Goal: Task Accomplishment & Management: Manage account settings

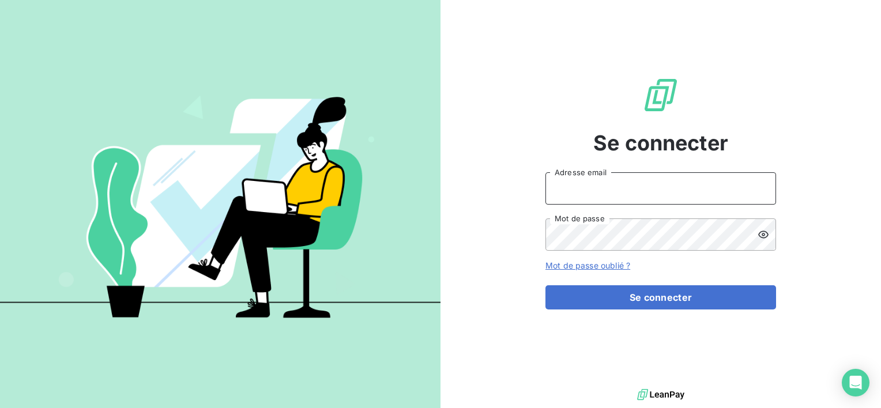
type input "[EMAIL_ADDRESS][DOMAIN_NAME]"
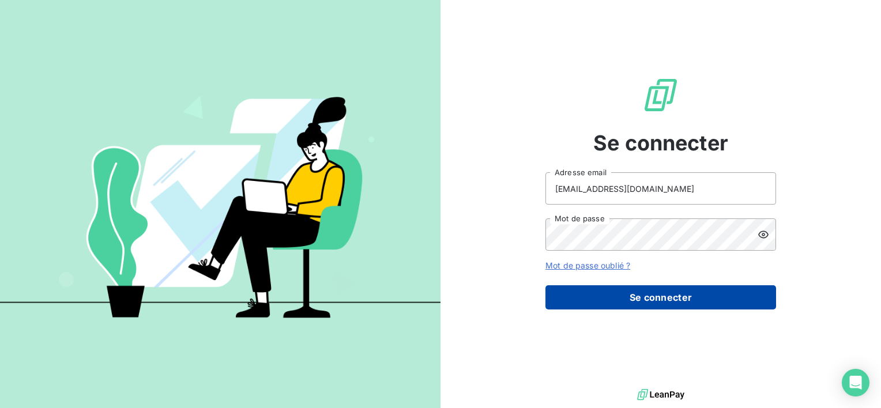
click at [674, 300] on button "Se connecter" at bounding box center [660, 297] width 231 height 24
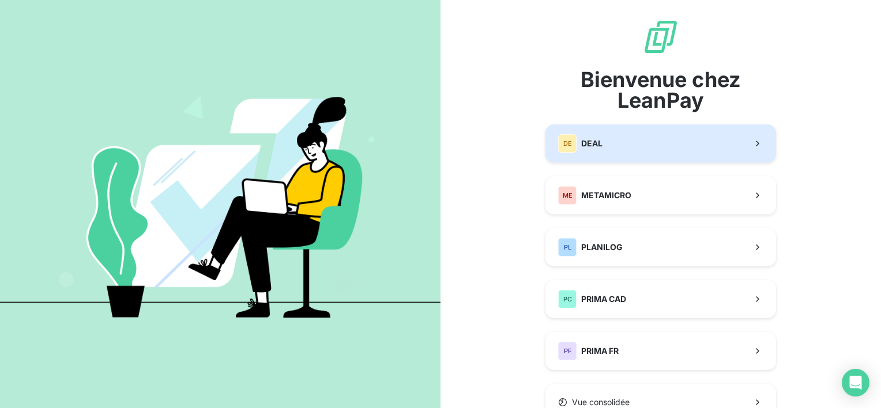
click at [650, 135] on button "DE DEAL" at bounding box center [660, 143] width 231 height 38
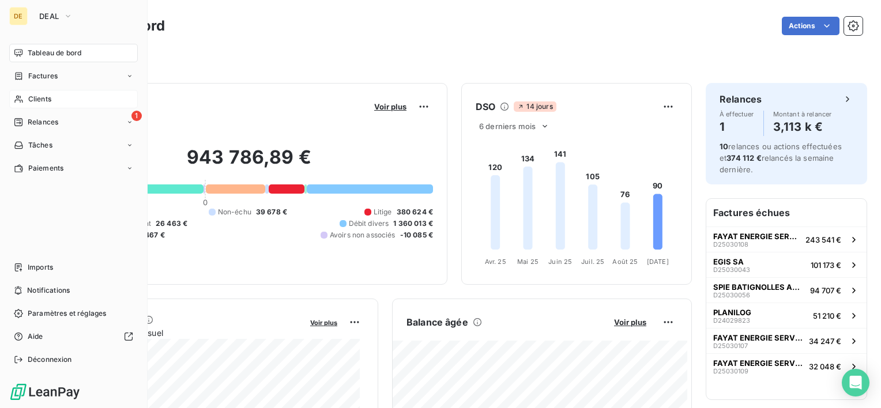
click at [61, 100] on div "Clients" at bounding box center [73, 99] width 129 height 18
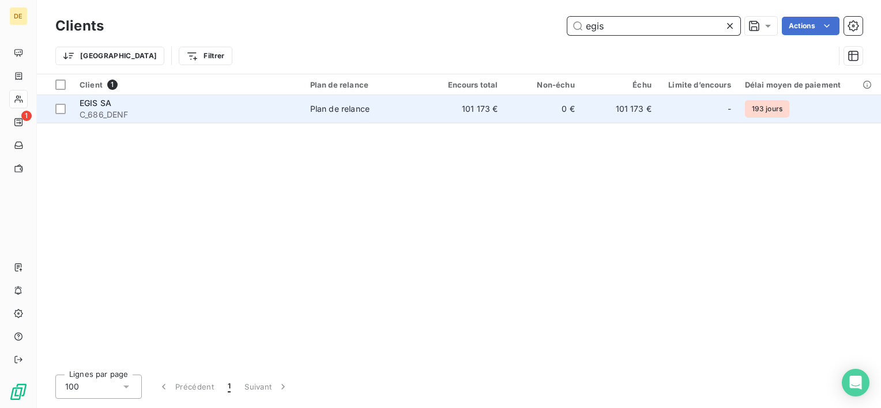
type input "egis"
click at [610, 104] on td "101 173 €" at bounding box center [620, 109] width 77 height 28
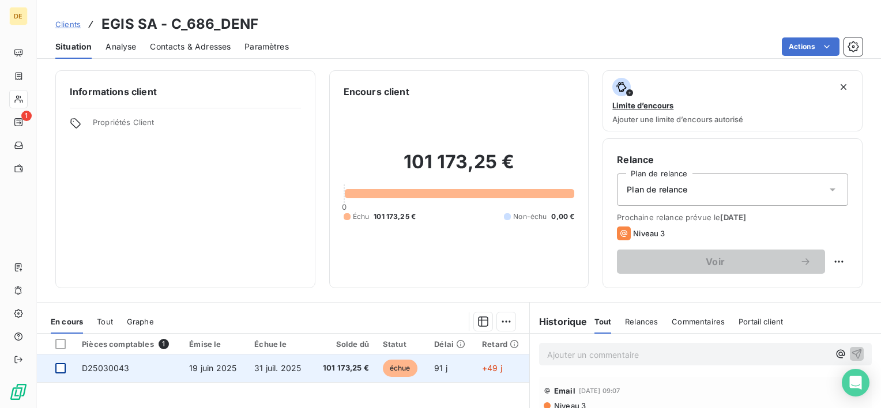
click at [64, 367] on div at bounding box center [60, 368] width 10 height 10
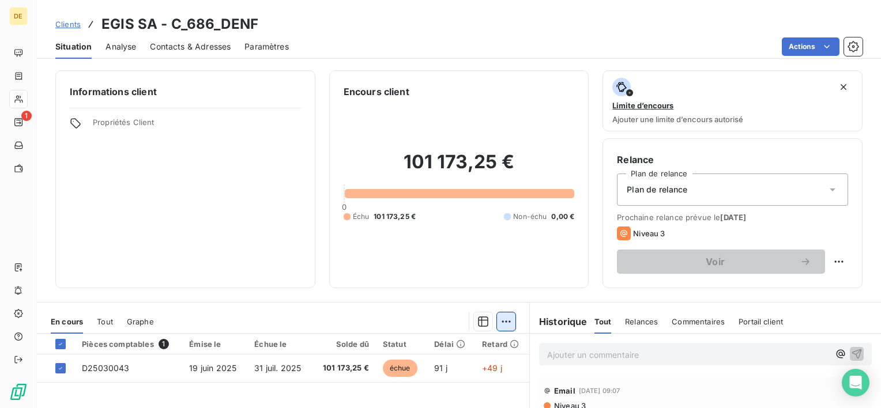
click at [505, 321] on html "DE 1 Clients EGIS SA - C_686_DENF Situation Analyse Contacts & Adresses Paramèt…" at bounding box center [440, 204] width 881 height 408
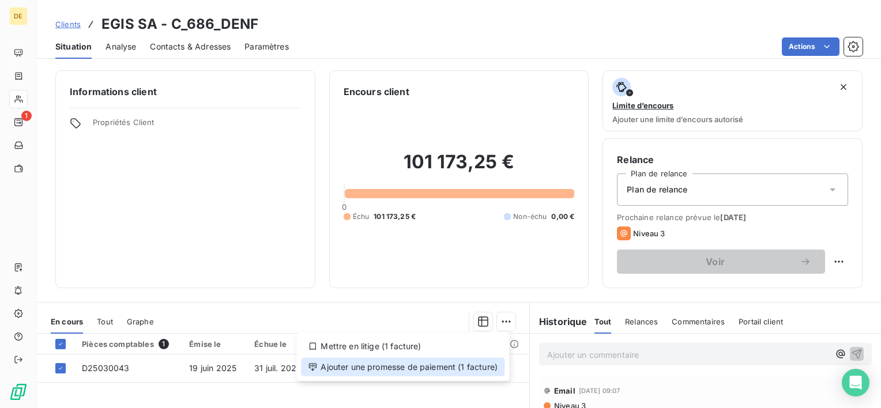
click at [443, 368] on div "Ajouter une promesse de paiement (1 facture)" at bounding box center [402, 367] width 203 height 18
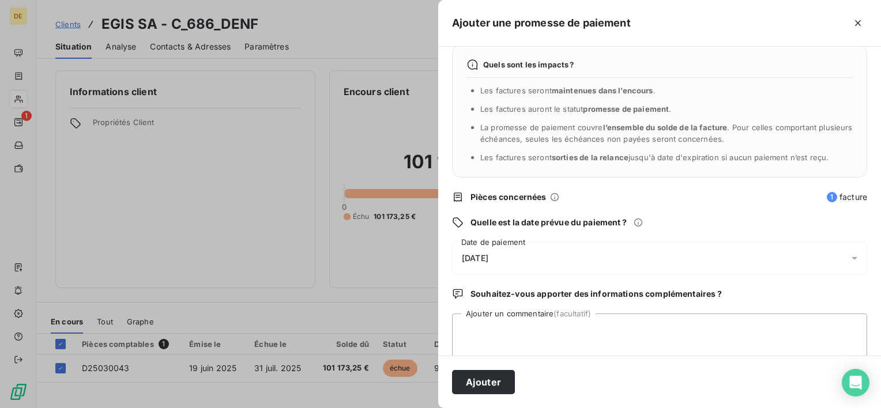
scroll to position [30, 0]
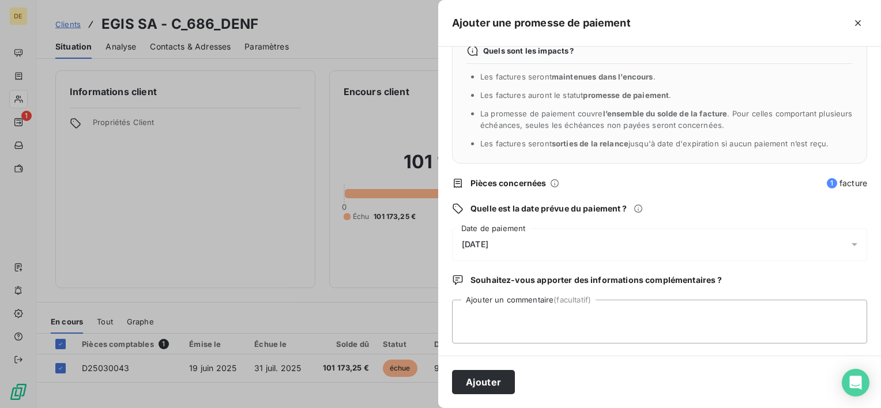
click at [542, 254] on div "[DATE]" at bounding box center [659, 244] width 415 height 32
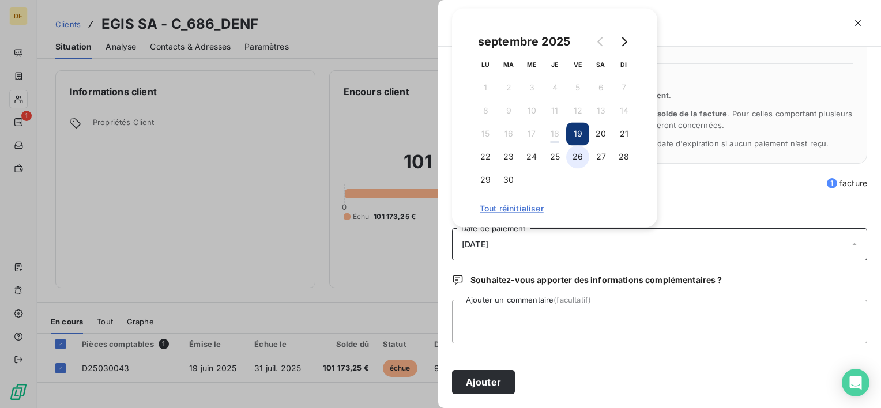
click at [572, 152] on button "26" at bounding box center [577, 156] width 23 height 23
click at [533, 323] on textarea "Ajouter un commentaire (facultatif)" at bounding box center [659, 322] width 415 height 44
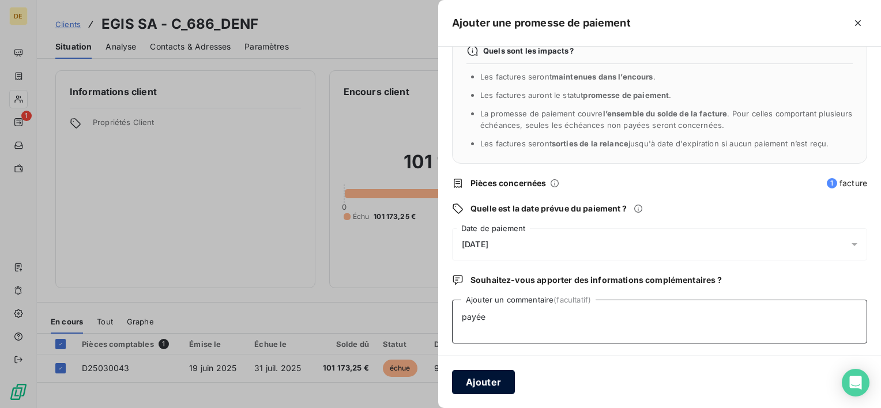
type textarea "payée"
click at [475, 380] on button "Ajouter" at bounding box center [483, 382] width 63 height 24
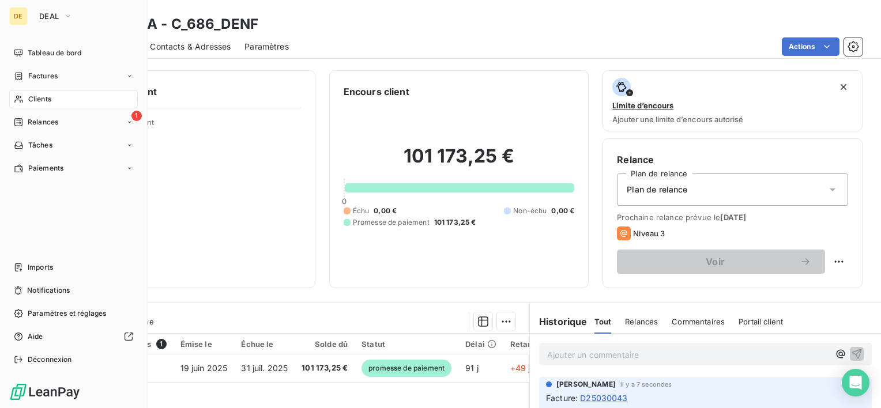
drag, startPoint x: 53, startPoint y: 103, endPoint x: 59, endPoint y: 104, distance: 6.4
click at [55, 104] on div "Clients" at bounding box center [73, 99] width 129 height 18
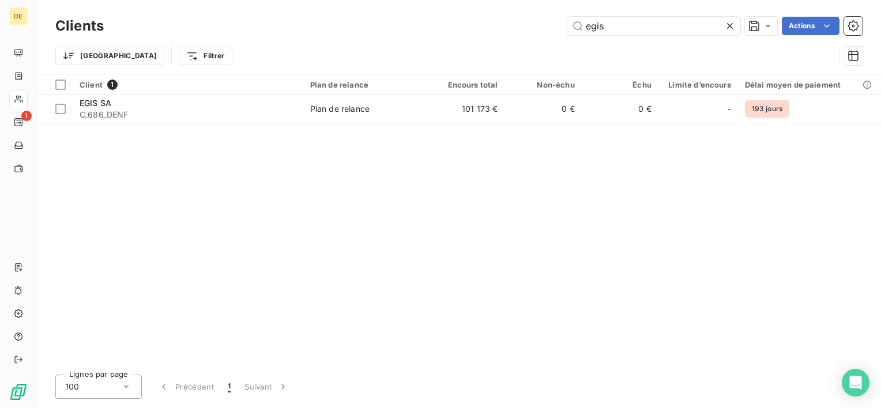
drag, startPoint x: 656, startPoint y: 32, endPoint x: 327, endPoint y: 29, distance: 329.1
click at [327, 29] on div "egis Actions" at bounding box center [490, 26] width 745 height 18
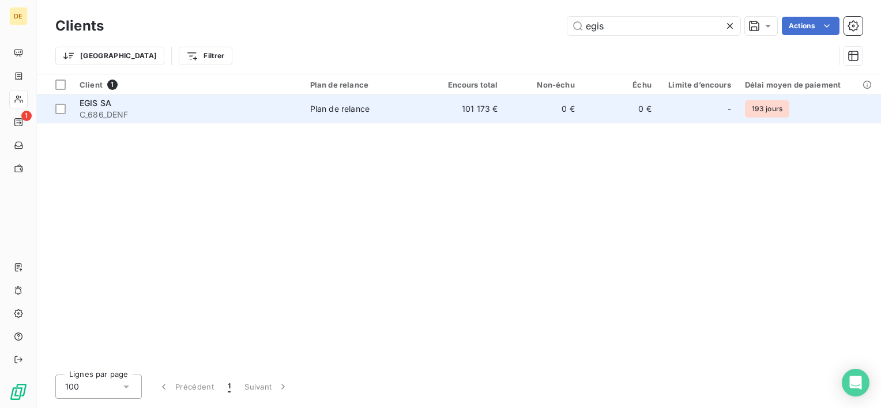
click at [459, 112] on td "101 173 €" at bounding box center [466, 109] width 77 height 28
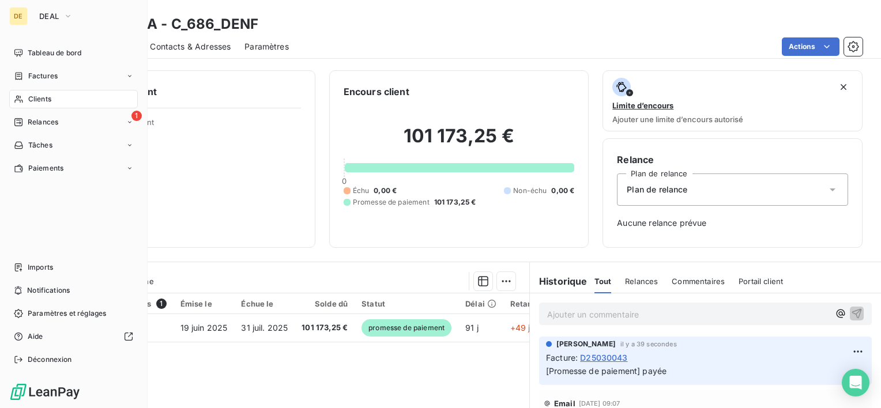
click at [43, 92] on div "Clients" at bounding box center [73, 99] width 129 height 18
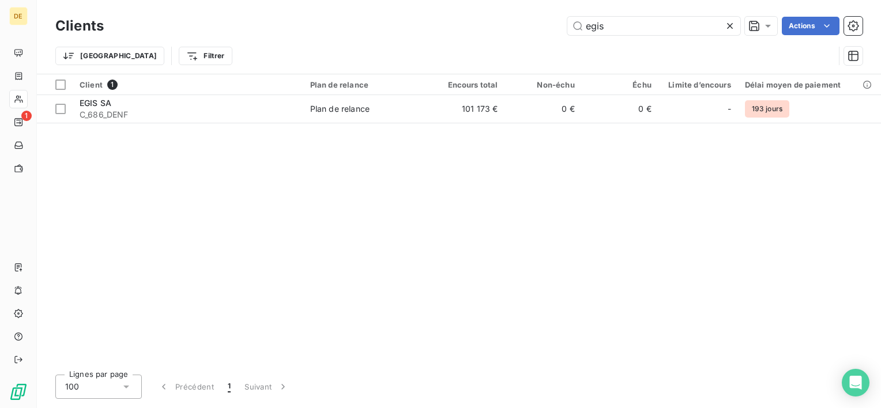
drag, startPoint x: 632, startPoint y: 18, endPoint x: 471, endPoint y: 10, distance: 161.0
click at [471, 10] on div "Clients egis Actions Trier Filtrer" at bounding box center [459, 37] width 844 height 74
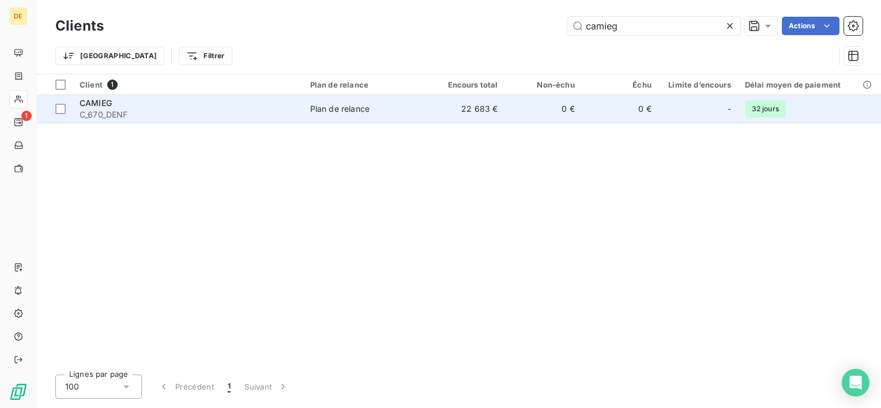
type input "camieg"
click at [296, 103] on div "CAMIEG" at bounding box center [188, 103] width 217 height 12
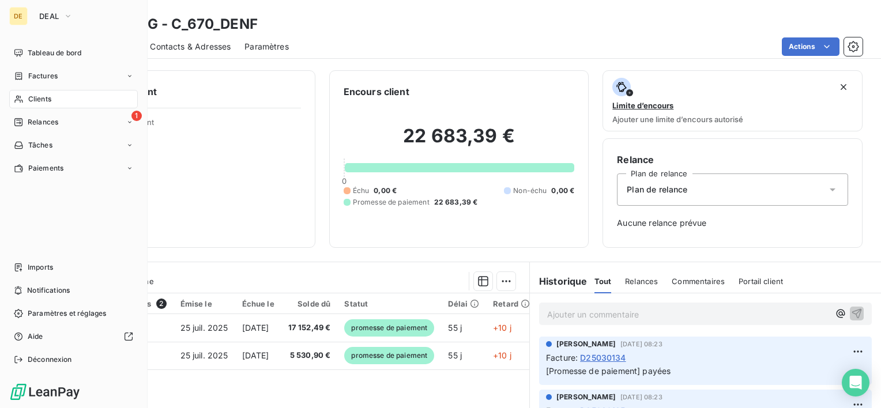
click at [49, 98] on span "Clients" at bounding box center [39, 99] width 23 height 10
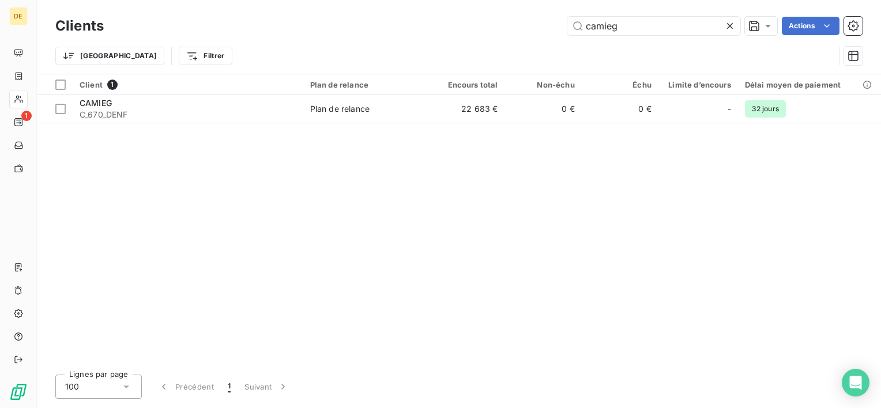
drag, startPoint x: 624, startPoint y: 29, endPoint x: 385, endPoint y: 5, distance: 240.5
click at [385, 5] on div "Clients camieg Actions Trier Filtrer" at bounding box center [459, 37] width 844 height 74
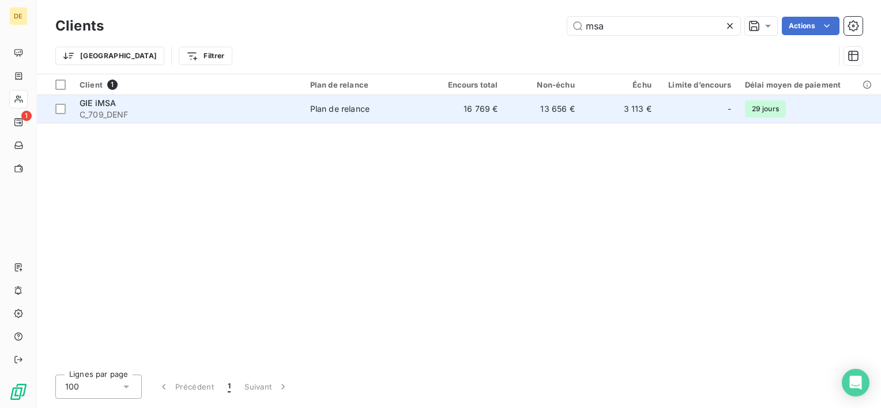
type input "msa"
click at [636, 111] on td "3 113 €" at bounding box center [620, 109] width 77 height 28
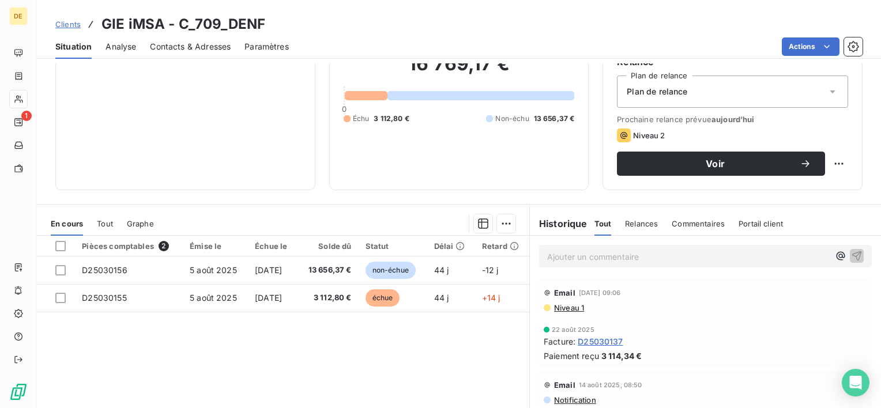
scroll to position [115, 0]
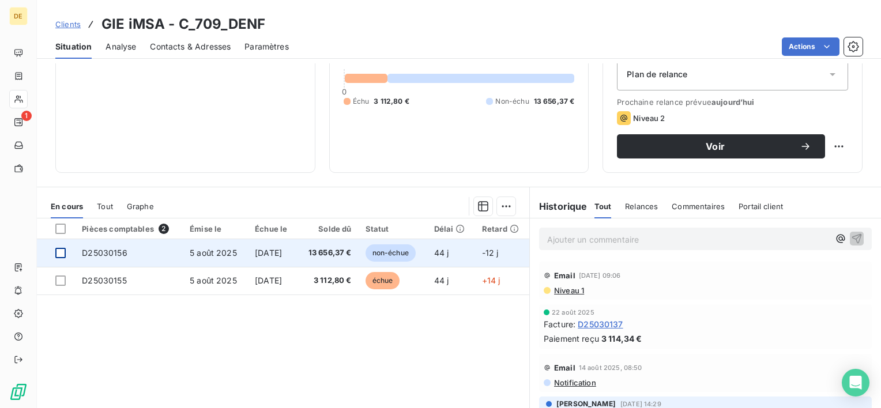
click at [60, 254] on div at bounding box center [60, 253] width 10 height 10
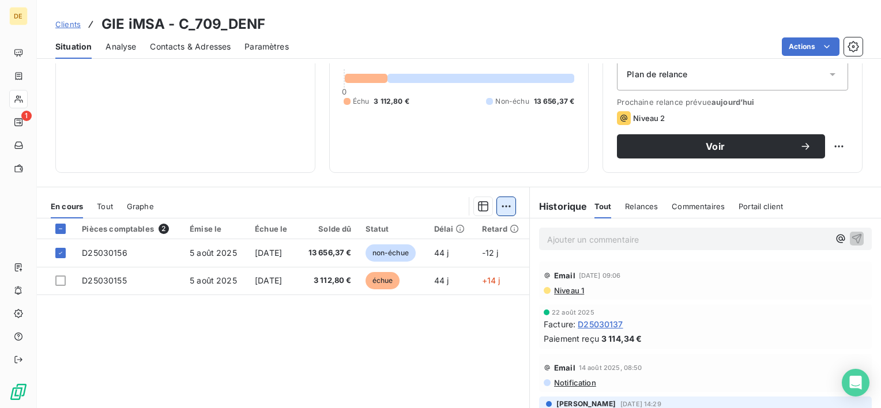
click at [504, 206] on html "DE 1 Clients GIE iMSA - C_709_DENF Situation Analyse Contacts & Adresses Paramè…" at bounding box center [440, 204] width 881 height 408
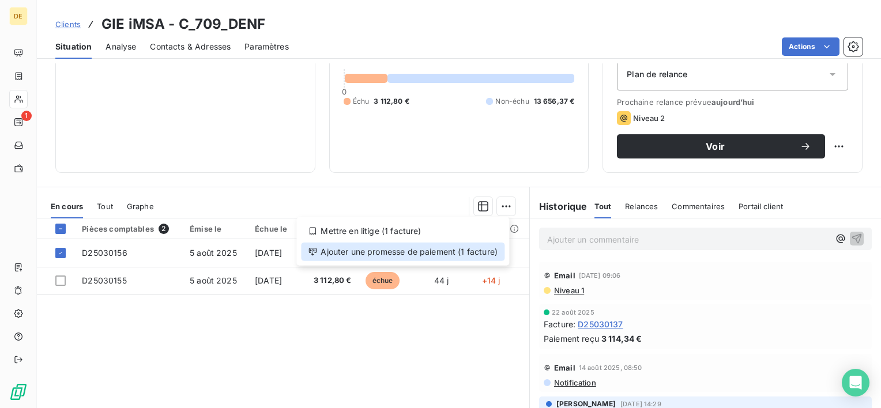
click at [463, 255] on div "Ajouter une promesse de paiement (1 facture)" at bounding box center [402, 252] width 203 height 18
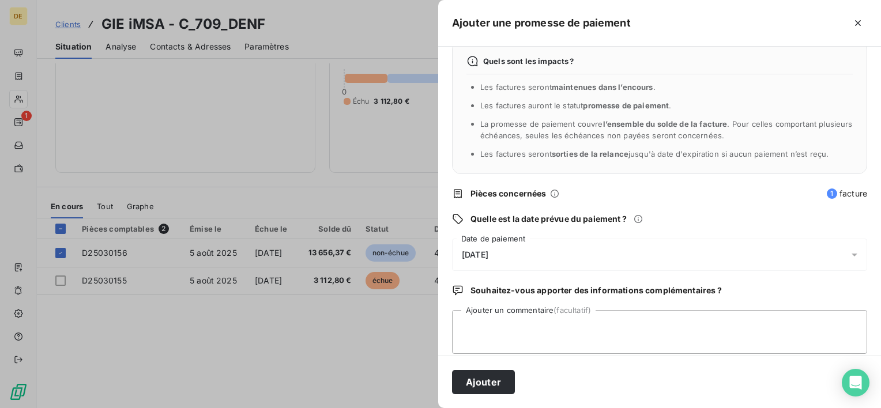
scroll to position [30, 0]
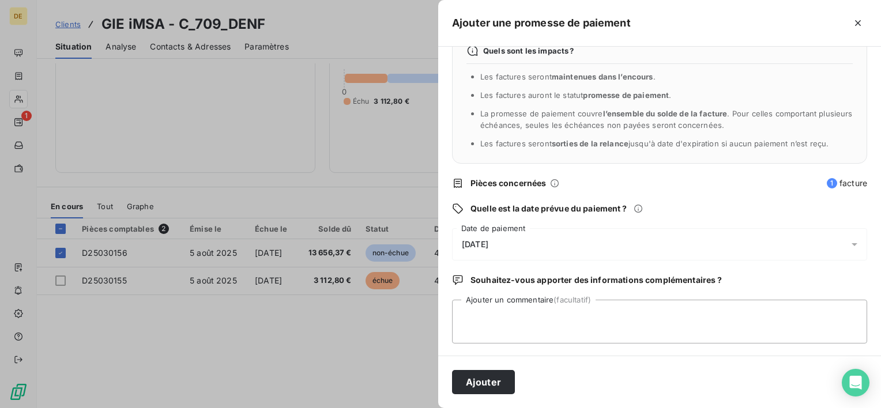
click at [529, 235] on div "[DATE]" at bounding box center [659, 244] width 415 height 32
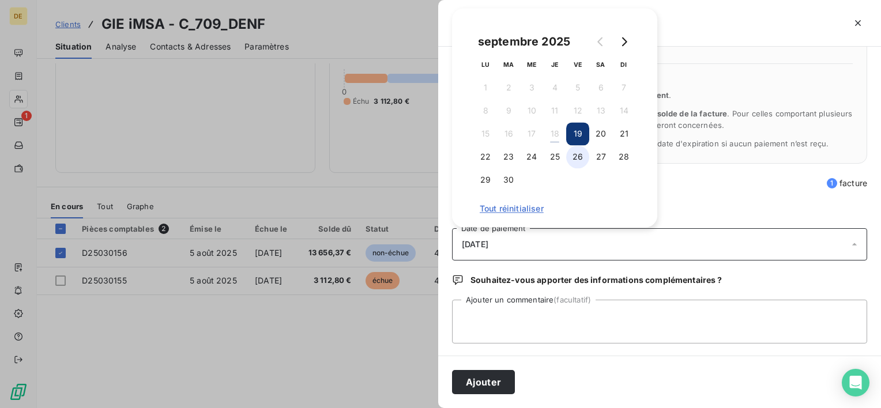
click at [581, 161] on button "26" at bounding box center [577, 156] width 23 height 23
click at [556, 319] on textarea "Ajouter un commentaire (facultatif)" at bounding box center [659, 322] width 415 height 44
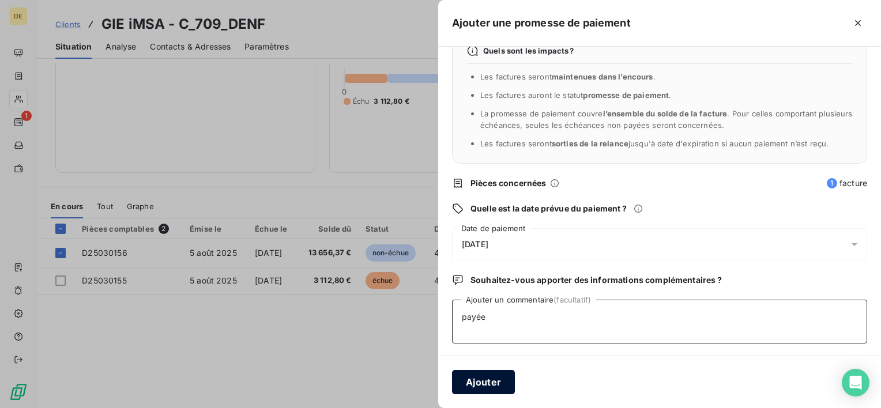
type textarea "payée"
click at [479, 376] on button "Ajouter" at bounding box center [483, 382] width 63 height 24
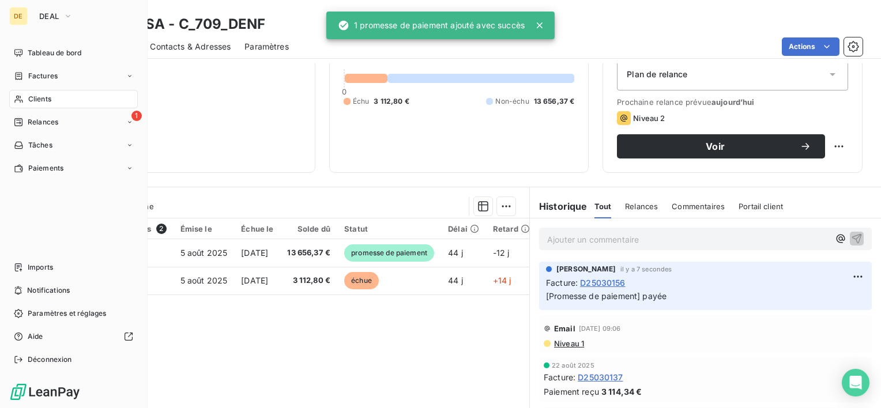
drag, startPoint x: 37, startPoint y: 100, endPoint x: 45, endPoint y: 100, distance: 8.1
click at [37, 100] on span "Clients" at bounding box center [39, 99] width 23 height 10
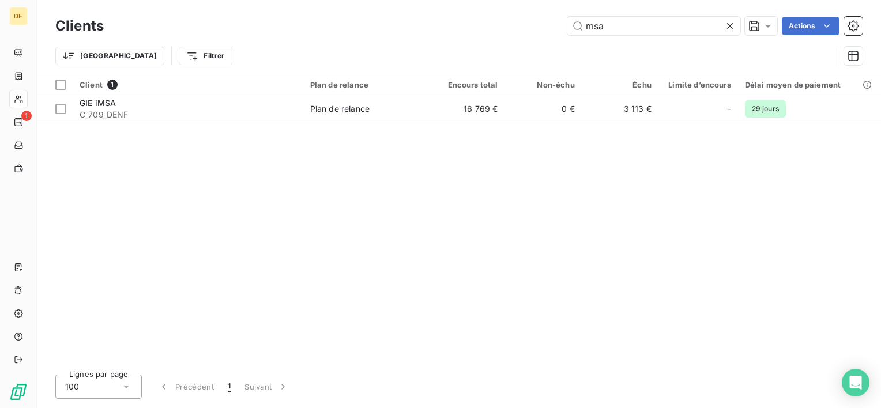
drag, startPoint x: 613, startPoint y: 27, endPoint x: 450, endPoint y: 23, distance: 163.1
click at [450, 23] on div "msa Actions" at bounding box center [490, 26] width 745 height 18
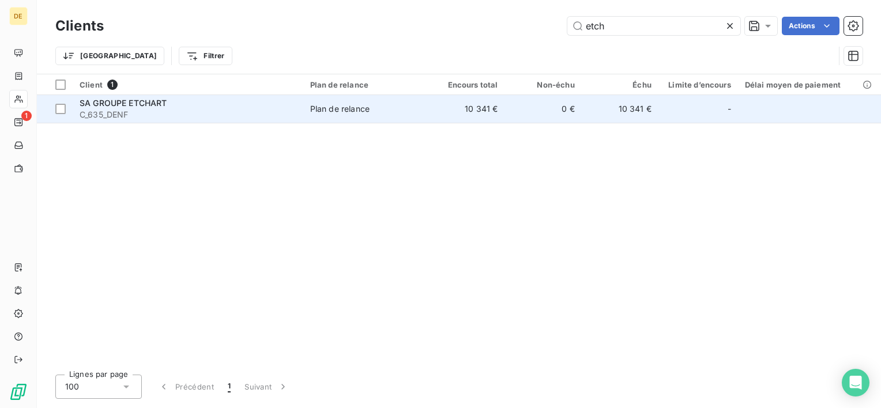
type input "etch"
click at [491, 106] on td "10 341 €" at bounding box center [466, 109] width 77 height 28
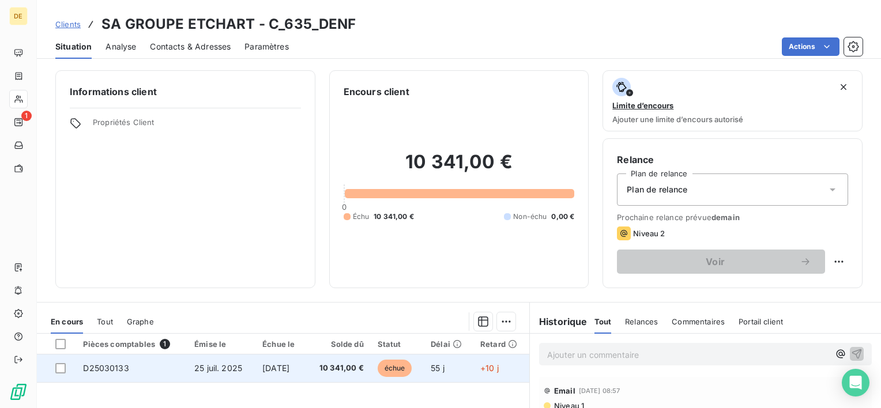
click at [65, 364] on div at bounding box center [60, 368] width 10 height 10
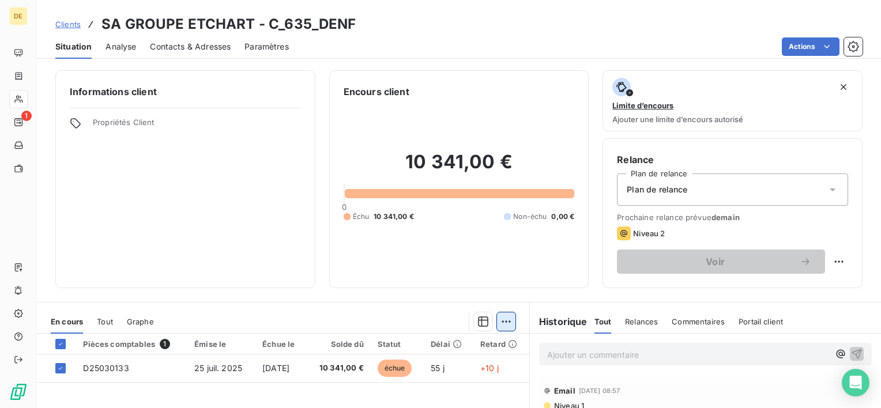
click at [503, 321] on html "DE 1 Clients SA GROUPE ETCHART - C_635_DENF Situation Analyse Contacts & Adress…" at bounding box center [440, 204] width 881 height 408
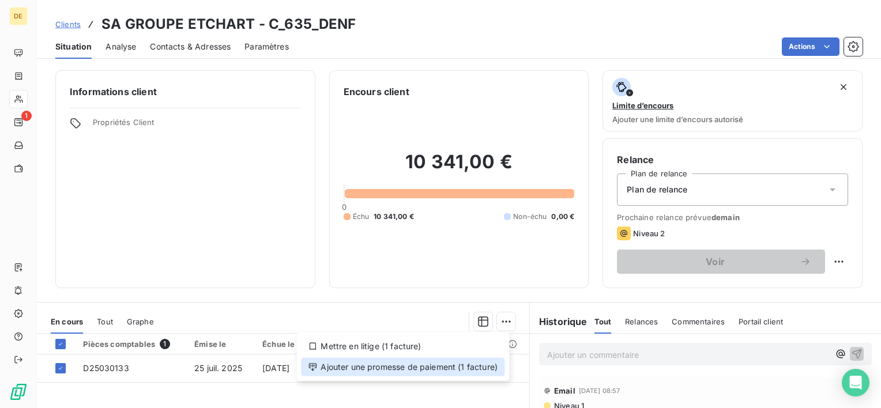
click at [489, 364] on div "Ajouter une promesse de paiement (1 facture)" at bounding box center [402, 367] width 203 height 18
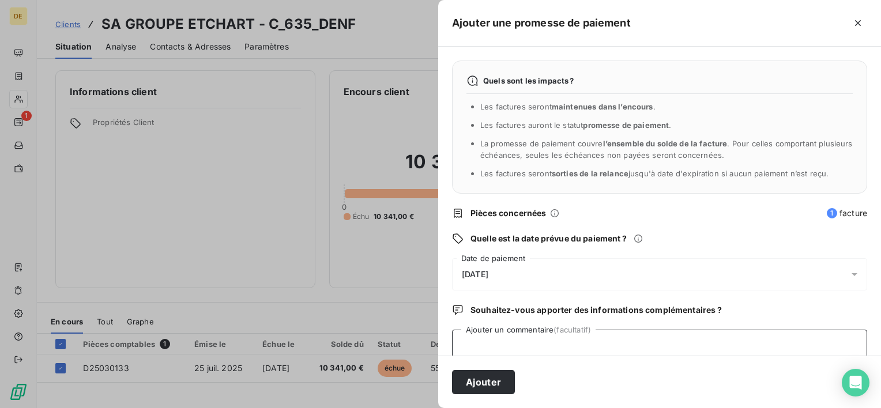
click at [494, 353] on textarea "Ajouter un commentaire (facultatif)" at bounding box center [659, 352] width 415 height 44
type textarea "payée"
click at [527, 278] on div "[DATE]" at bounding box center [659, 274] width 415 height 32
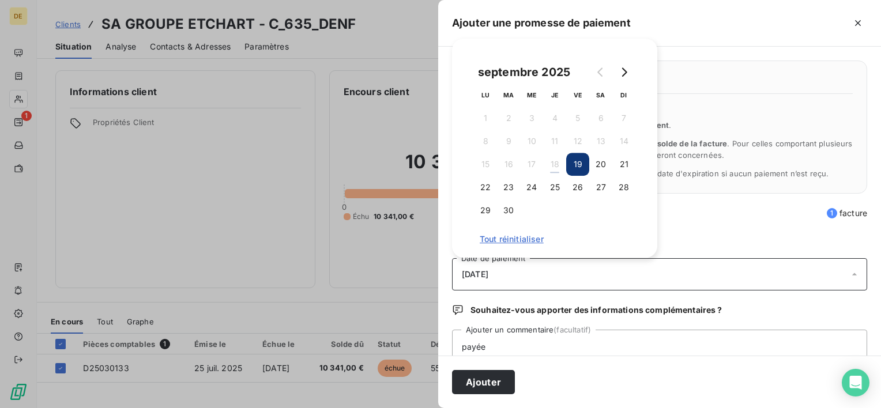
drag, startPoint x: 572, startPoint y: 190, endPoint x: 560, endPoint y: 222, distance: 34.3
click at [572, 190] on button "26" at bounding box center [577, 187] width 23 height 23
click at [490, 394] on div "Ajouter" at bounding box center [659, 382] width 443 height 52
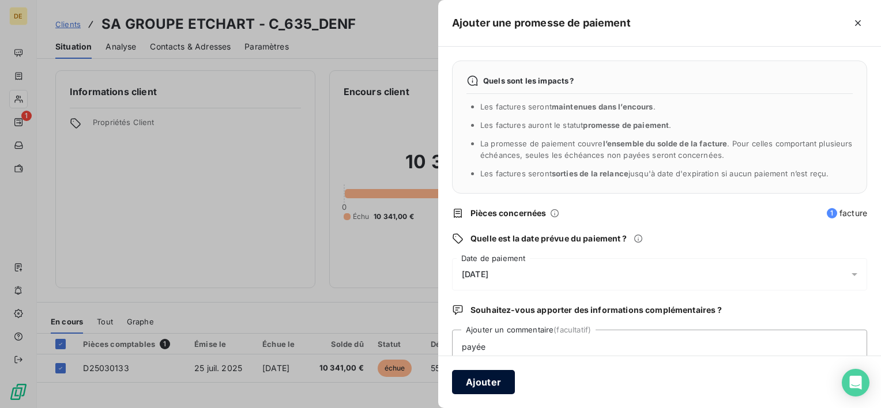
click at [491, 385] on button "Ajouter" at bounding box center [483, 382] width 63 height 24
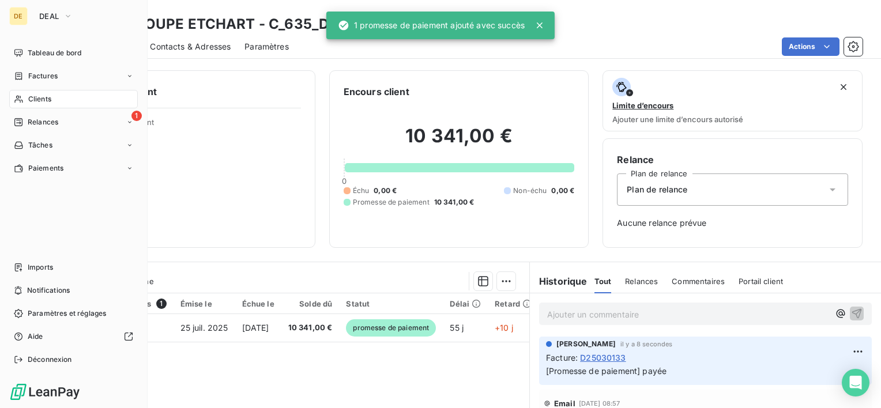
click at [41, 102] on span "Clients" at bounding box center [39, 99] width 23 height 10
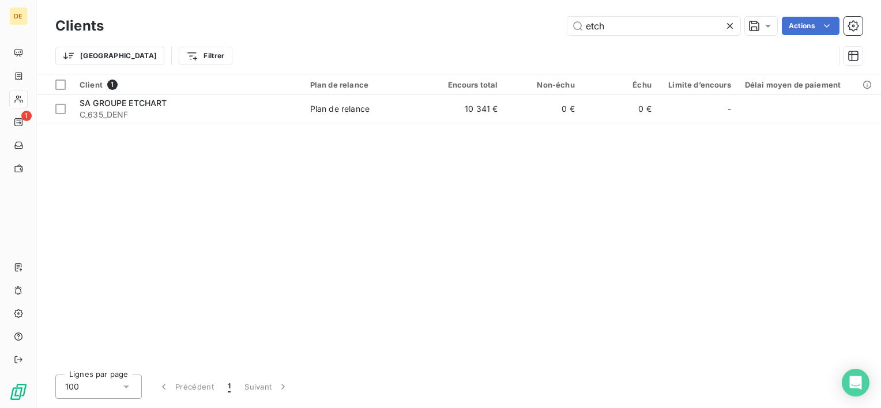
drag, startPoint x: 497, startPoint y: 18, endPoint x: 479, endPoint y: 21, distance: 18.0
click at [479, 21] on div "etch Actions" at bounding box center [490, 26] width 745 height 18
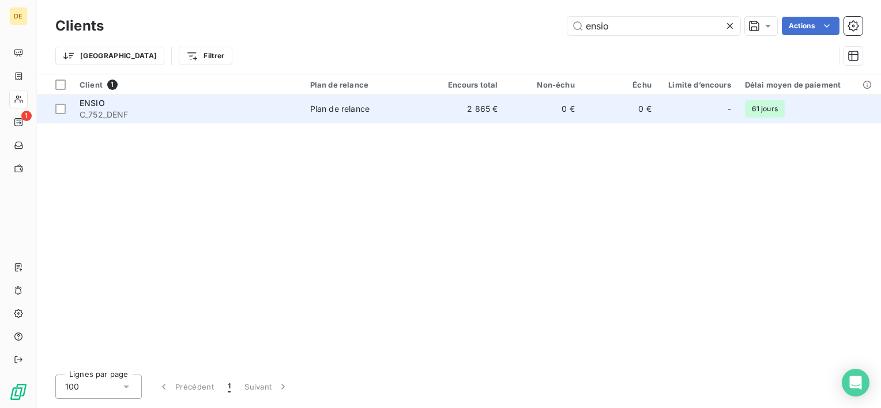
type input "ensio"
click at [504, 110] on td "2 865 €" at bounding box center [466, 109] width 77 height 28
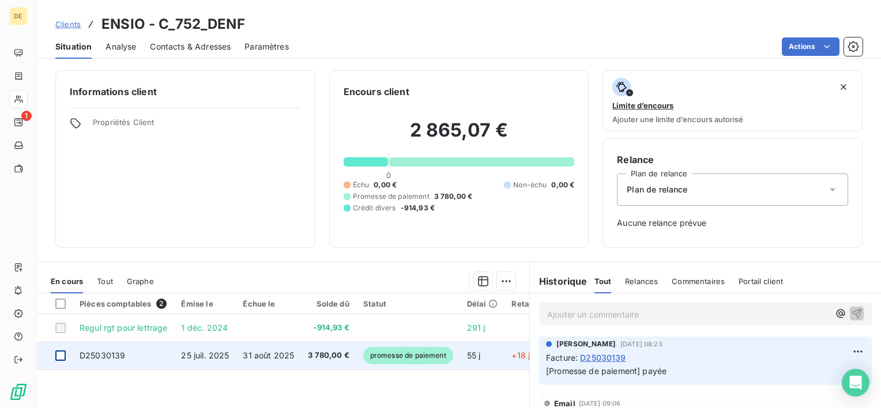
click at [60, 356] on div at bounding box center [60, 355] width 10 height 10
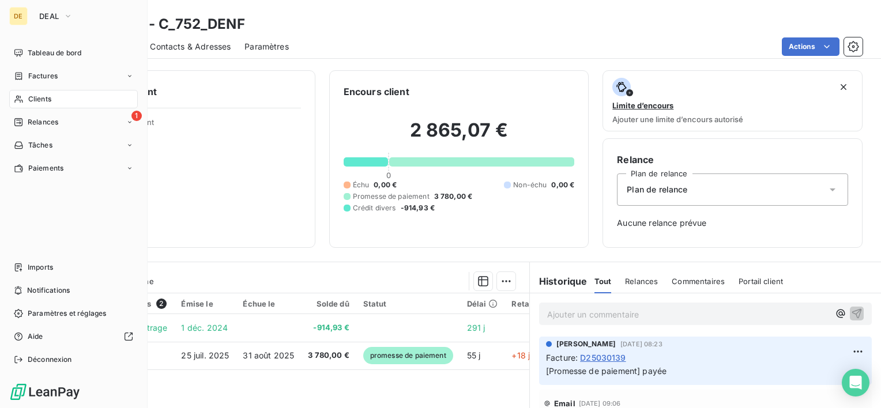
click at [76, 100] on div "Clients" at bounding box center [73, 99] width 129 height 18
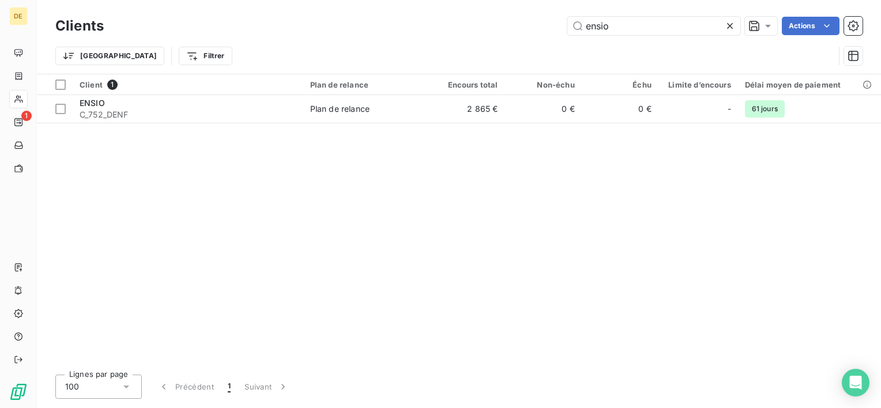
drag, startPoint x: 508, startPoint y: 24, endPoint x: 413, endPoint y: 24, distance: 95.1
click at [414, 24] on div "ensio Actions" at bounding box center [490, 26] width 745 height 18
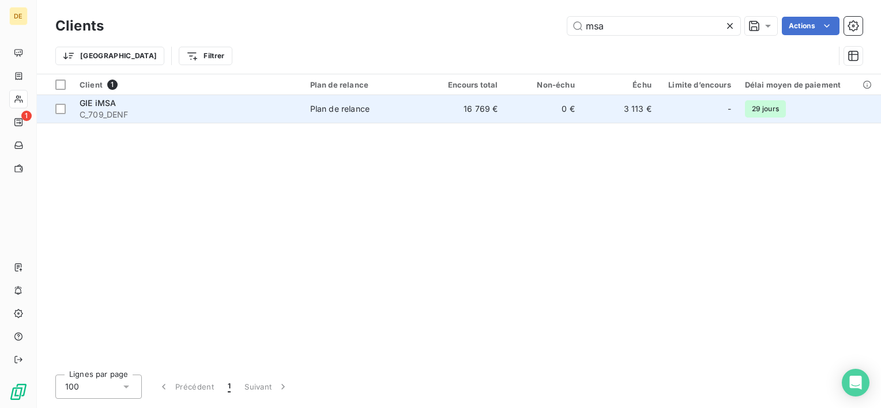
type input "msa"
click at [446, 111] on td "16 769 €" at bounding box center [466, 109] width 77 height 28
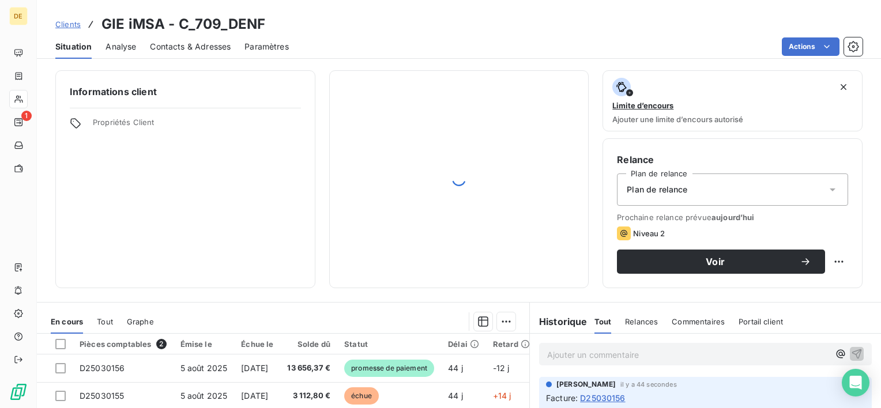
scroll to position [115, 0]
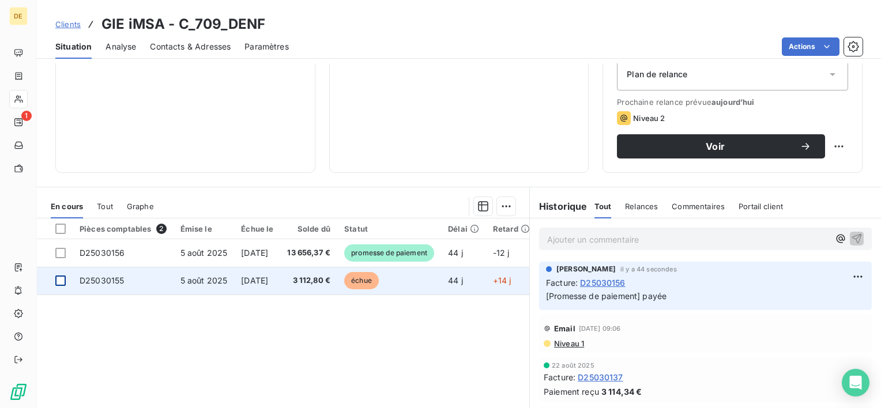
click at [62, 281] on div at bounding box center [60, 280] width 10 height 10
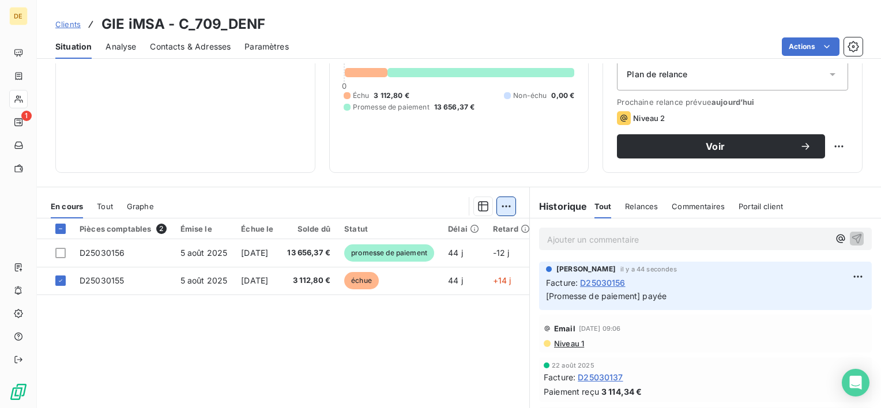
click at [500, 209] on html "DE 1 Clients GIE iMSA - C_709_DENF Situation Analyse Contacts & Adresses Paramè…" at bounding box center [440, 204] width 881 height 408
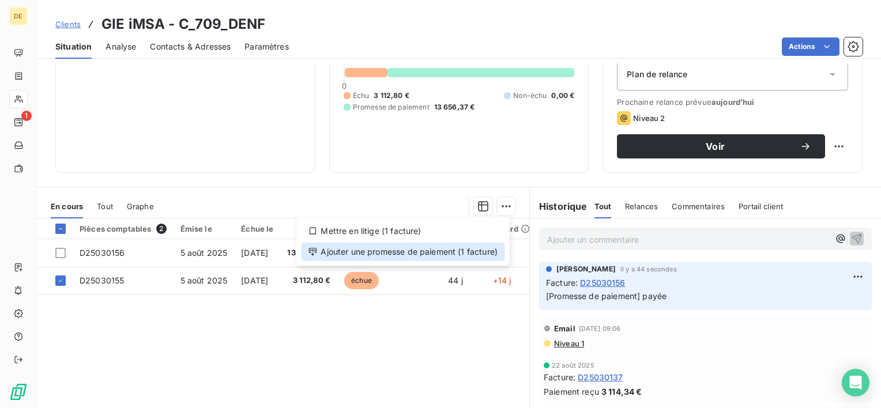
click at [474, 250] on div "Ajouter une promesse de paiement (1 facture)" at bounding box center [402, 252] width 203 height 18
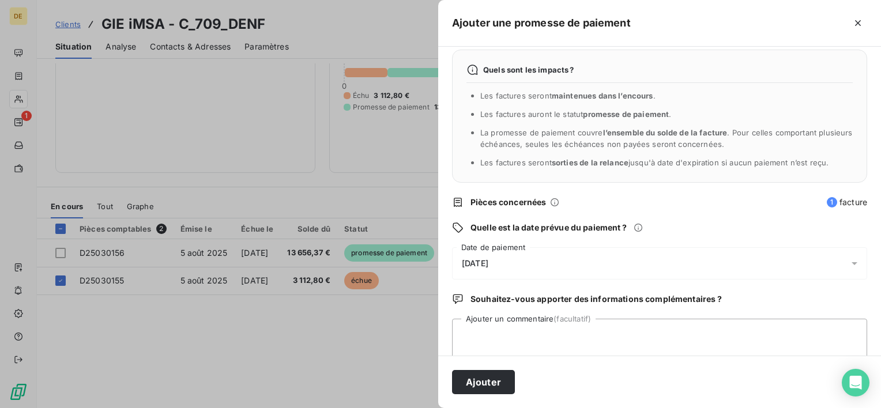
scroll to position [30, 0]
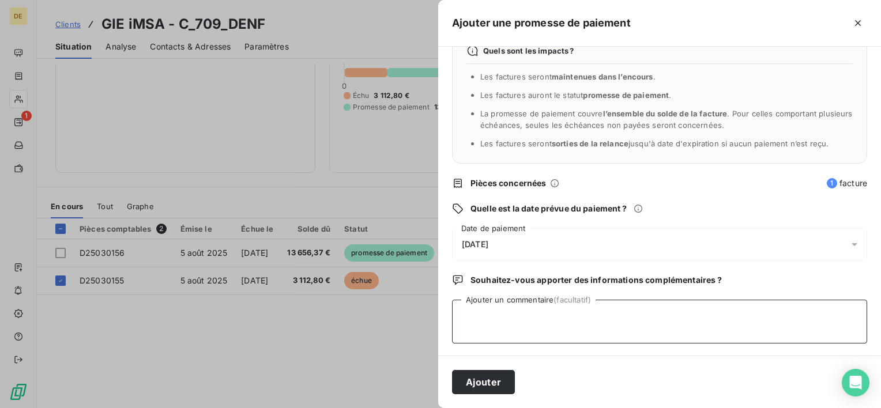
click at [498, 302] on textarea "Ajouter un commentaire (facultatif)" at bounding box center [659, 322] width 415 height 44
type textarea "payée"
click at [552, 244] on div "[DATE]" at bounding box center [659, 244] width 415 height 32
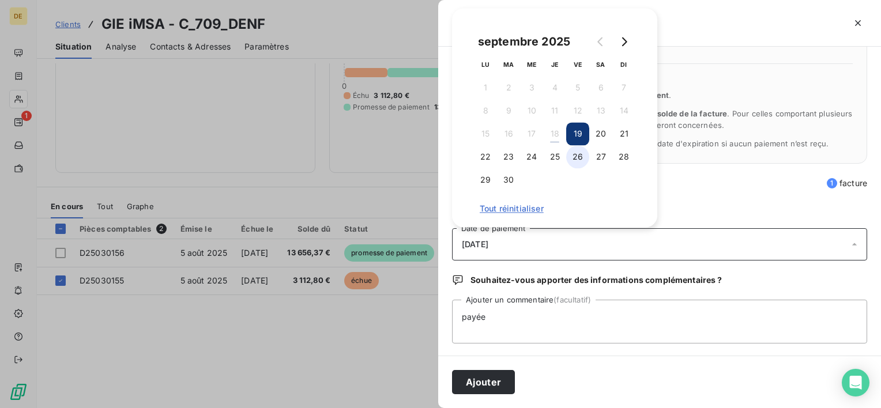
click at [577, 163] on button "26" at bounding box center [577, 156] width 23 height 23
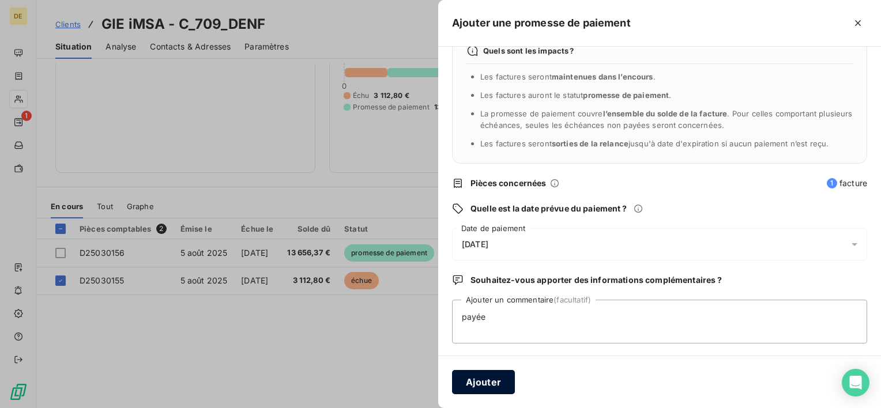
click at [491, 375] on button "Ajouter" at bounding box center [483, 382] width 63 height 24
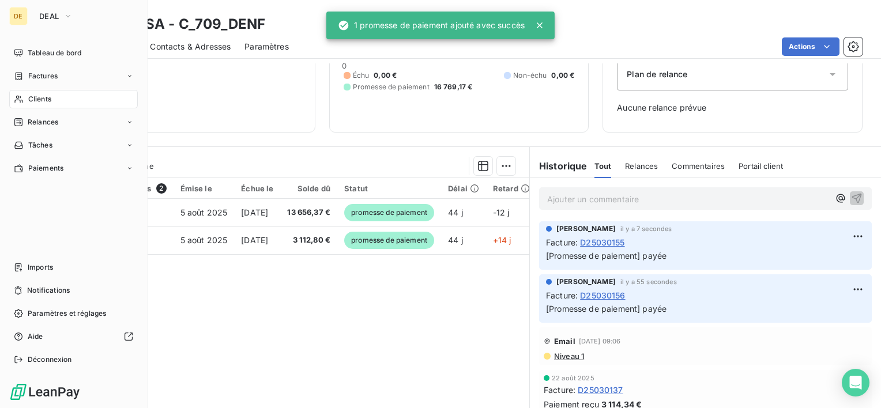
click at [26, 99] on div "Clients" at bounding box center [73, 99] width 129 height 18
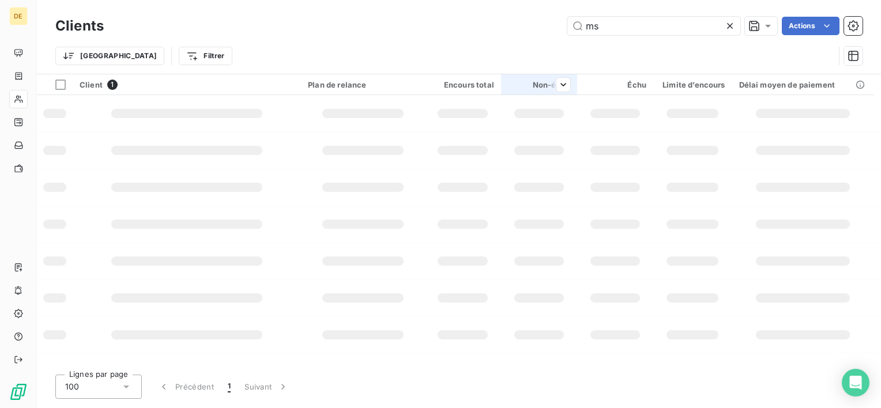
type input "m"
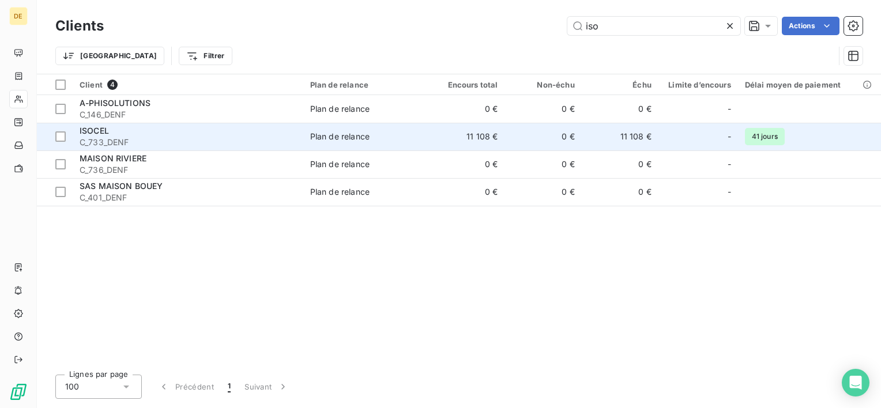
type input "iso"
click at [218, 134] on div "ISOCEL" at bounding box center [188, 131] width 217 height 12
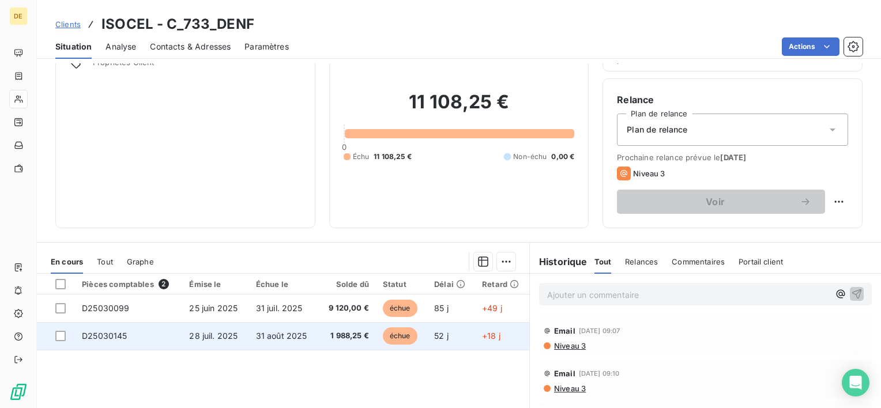
scroll to position [115, 0]
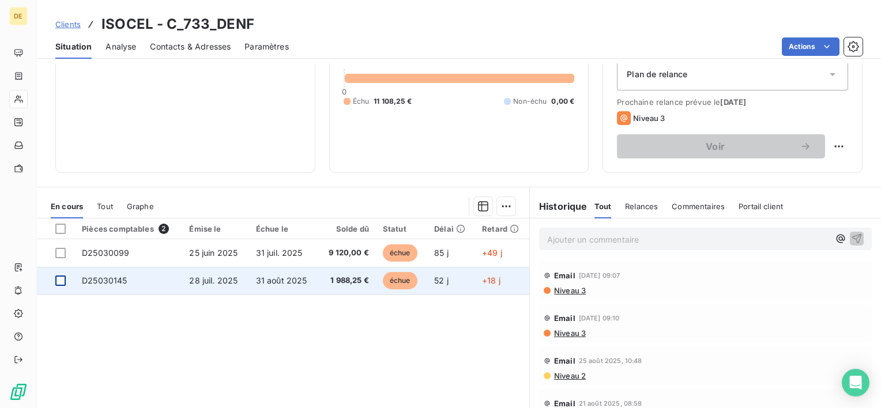
click at [62, 278] on div at bounding box center [60, 280] width 10 height 10
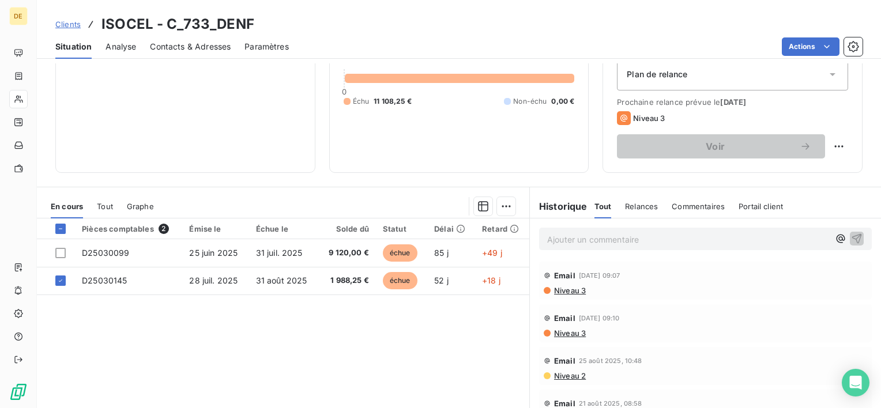
click at [501, 215] on div "En cours Tout Graphe" at bounding box center [283, 206] width 492 height 24
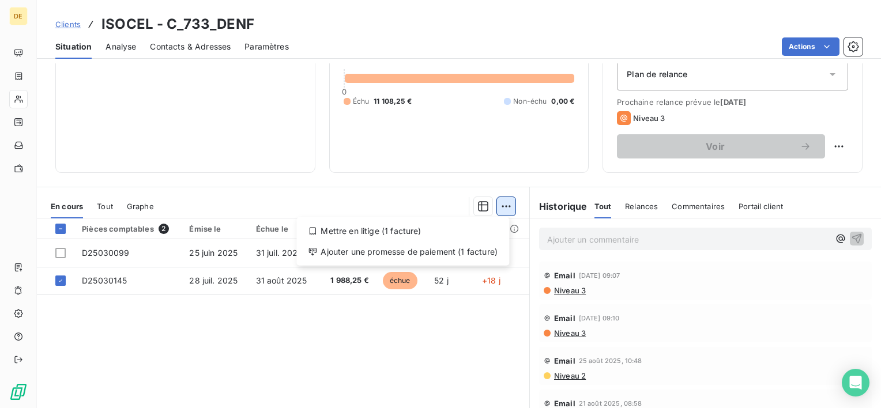
click at [503, 212] on html "DE Clients ISOCEL - C_733_DENF Situation Analyse Contacts & Adresses Paramètres…" at bounding box center [440, 204] width 881 height 408
click at [473, 254] on div "Ajouter une promesse de paiement (1 facture)" at bounding box center [402, 252] width 203 height 18
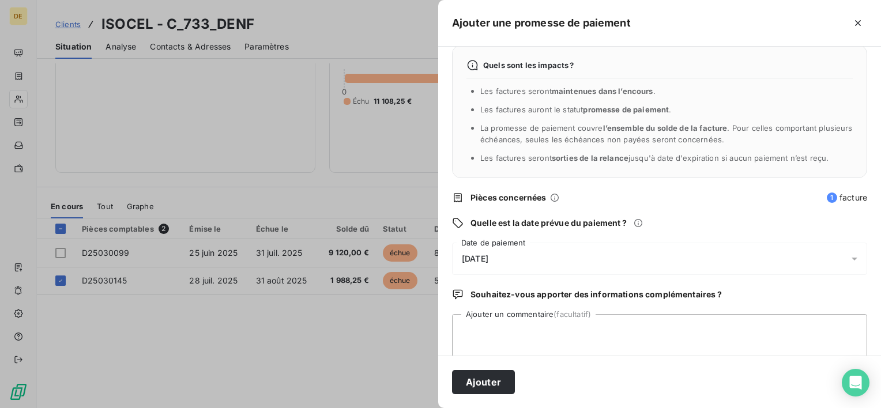
scroll to position [30, 0]
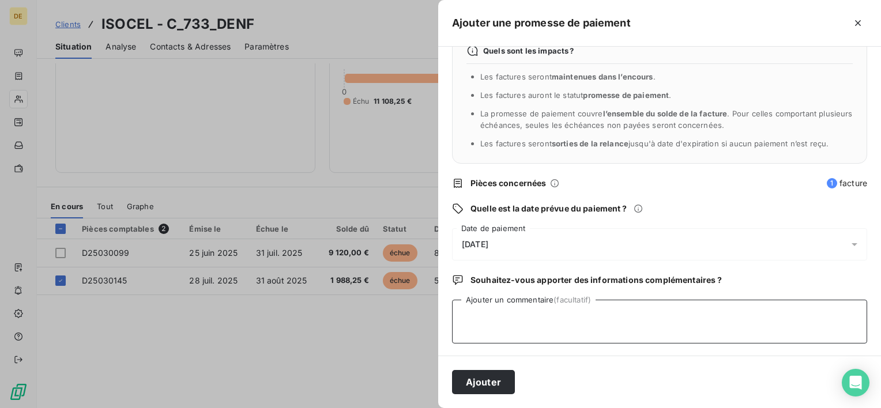
click at [543, 318] on textarea "Ajouter un commentaire (facultatif)" at bounding box center [659, 322] width 415 height 44
type textarea "payée"
click at [488, 243] on span "[DATE]" at bounding box center [475, 244] width 27 height 9
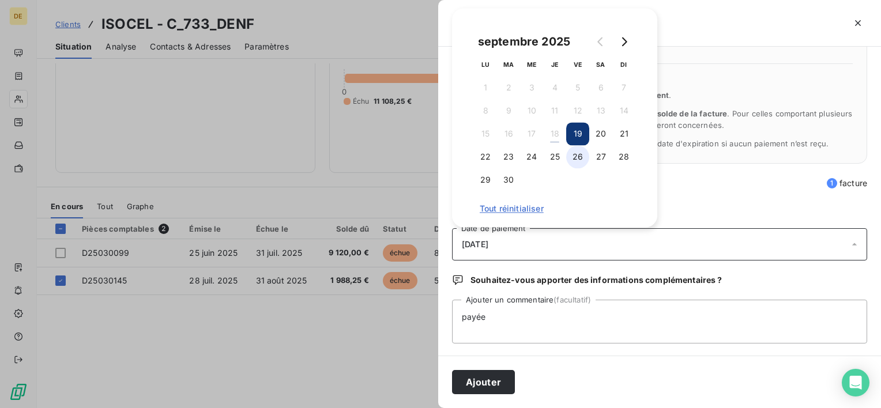
click at [576, 154] on button "26" at bounding box center [577, 156] width 23 height 23
click at [503, 376] on button "Ajouter" at bounding box center [483, 382] width 63 height 24
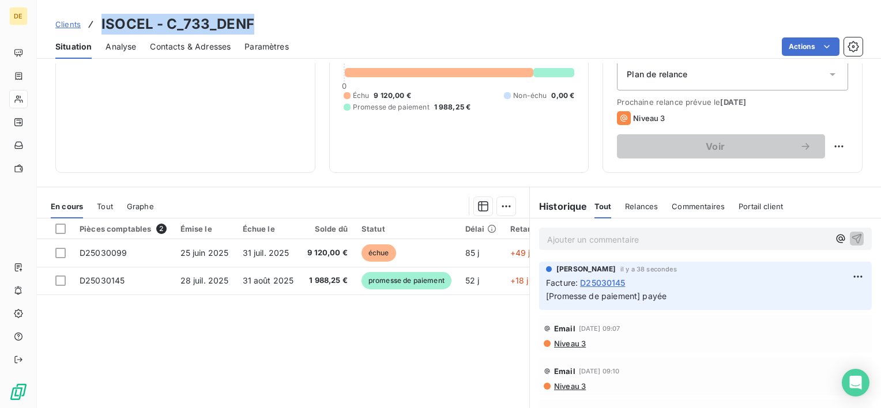
drag, startPoint x: 101, startPoint y: 22, endPoint x: 251, endPoint y: 25, distance: 149.9
click at [251, 25] on div "Clients ISOCEL - C_733_DENF" at bounding box center [459, 24] width 844 height 21
copy h3 "ISOCEL - C_733_DENF"
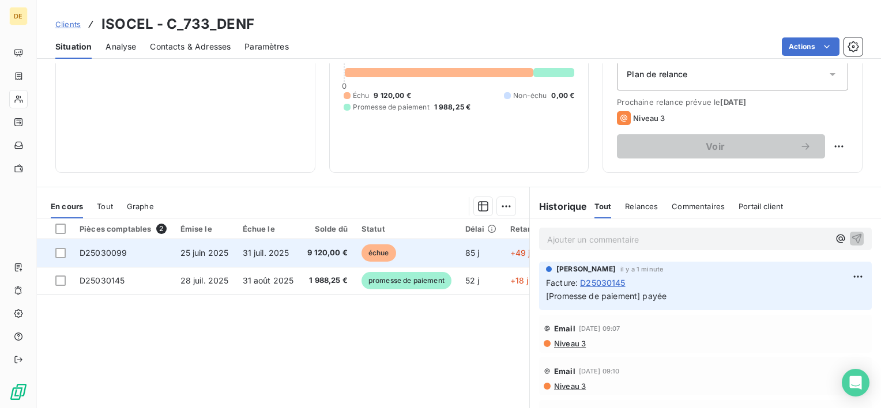
click at [145, 251] on td "D25030099" at bounding box center [123, 253] width 101 height 28
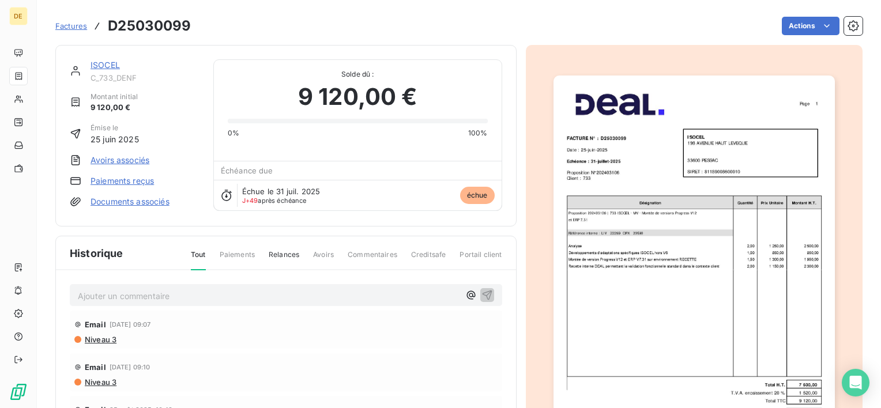
click at [151, 22] on h3 "D25030099" at bounding box center [149, 26] width 83 height 21
copy h3 "D25030099"
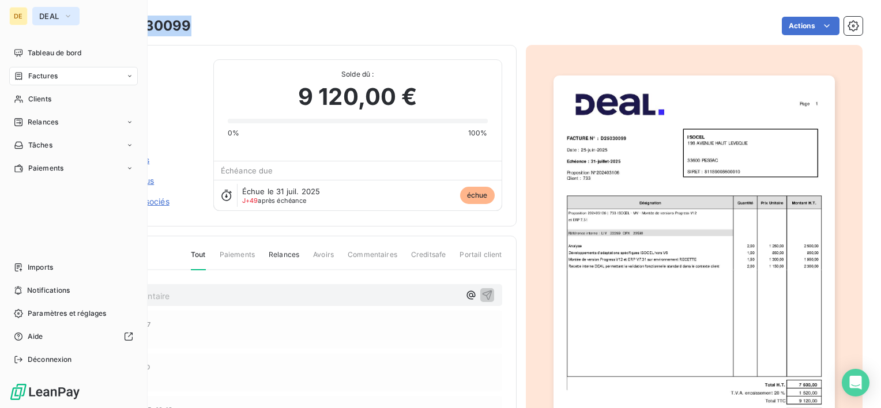
click at [56, 15] on span "DEAL" at bounding box center [49, 16] width 20 height 9
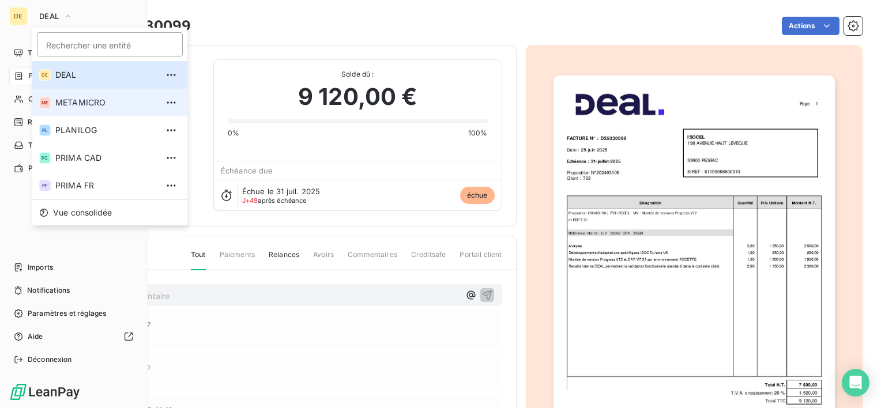
click at [87, 101] on span "METAMICRO" at bounding box center [106, 103] width 102 height 12
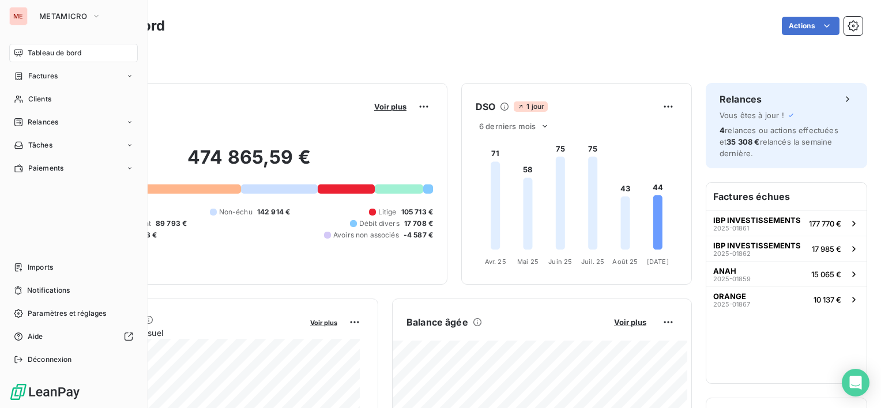
drag, startPoint x: 78, startPoint y: 16, endPoint x: 75, endPoint y: 25, distance: 9.7
click at [77, 16] on span "METAMICRO" at bounding box center [63, 16] width 48 height 9
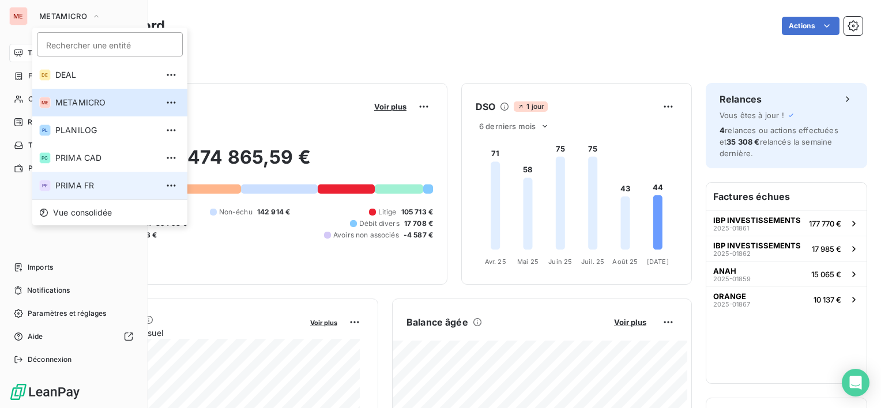
click at [88, 186] on span "PRIMA FR" at bounding box center [106, 186] width 102 height 12
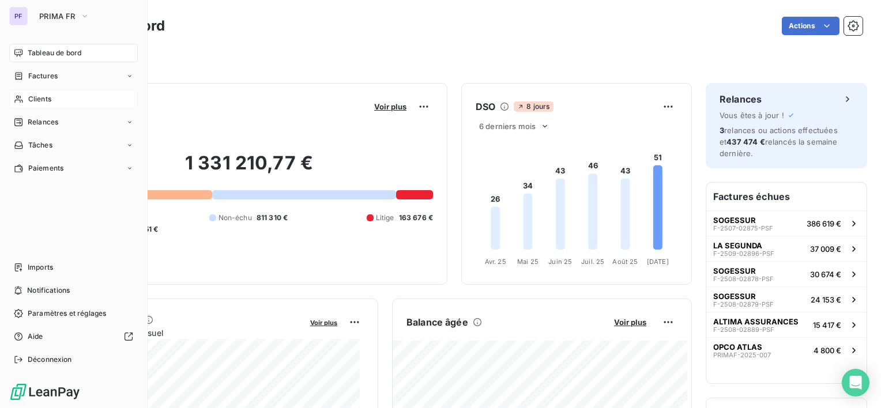
click at [40, 100] on span "Clients" at bounding box center [39, 99] width 23 height 10
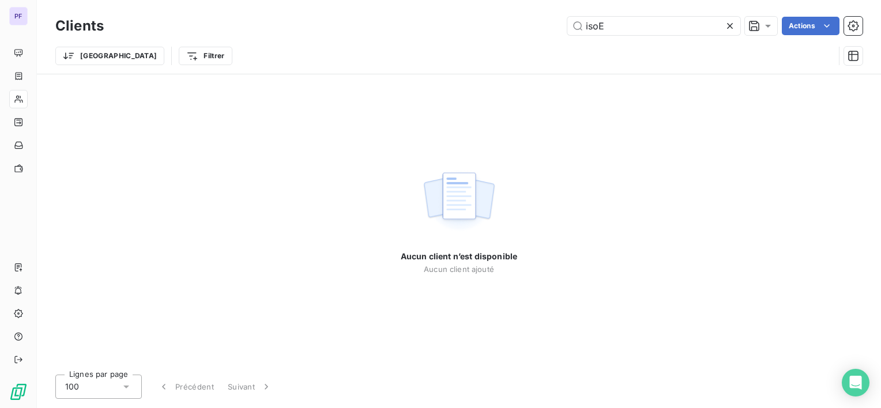
drag, startPoint x: 504, startPoint y: 18, endPoint x: 461, endPoint y: 17, distance: 42.7
click at [461, 17] on div "isoE Actions" at bounding box center [490, 26] width 745 height 18
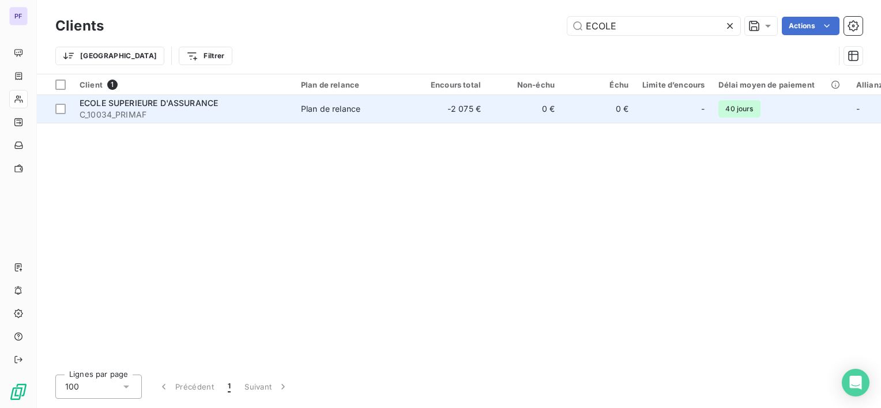
type input "ECOLE"
click at [483, 113] on td "-2 075 €" at bounding box center [451, 109] width 74 height 28
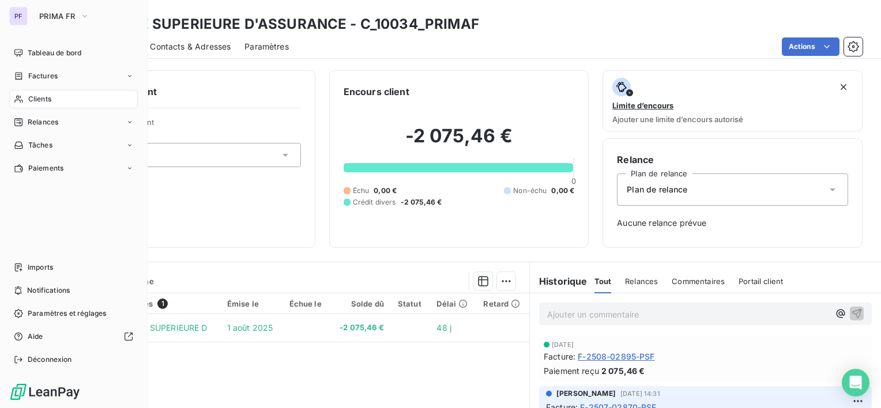
click at [26, 18] on div "PF" at bounding box center [18, 16] width 18 height 18
drag, startPoint x: 51, startPoint y: 16, endPoint x: 55, endPoint y: 20, distance: 6.1
click at [51, 16] on span "PRIMA FR" at bounding box center [57, 16] width 36 height 9
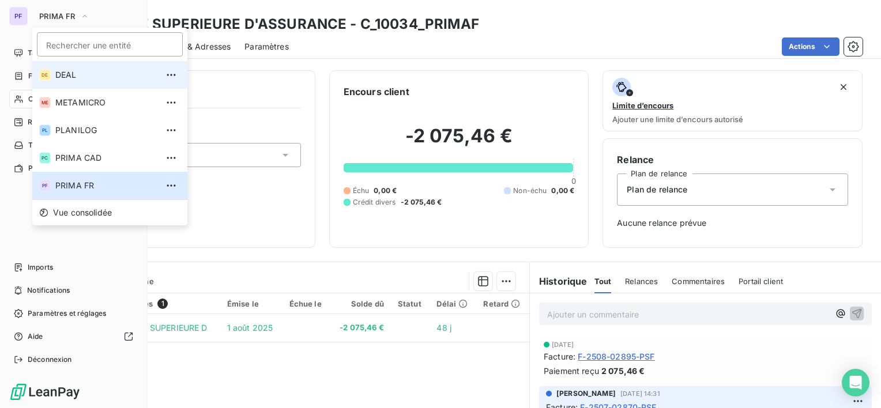
click at [95, 77] on span "DEAL" at bounding box center [106, 75] width 102 height 12
